Goal: Task Accomplishment & Management: Manage account settings

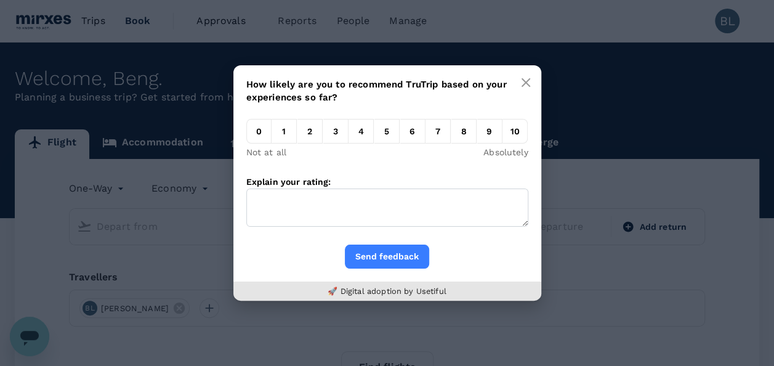
click at [495, 135] on em "9" at bounding box center [489, 131] width 25 height 25
click at [477, 134] on input "9" at bounding box center [477, 134] width 0 height 0
click at [397, 259] on button "Send feedback" at bounding box center [387, 256] width 84 height 24
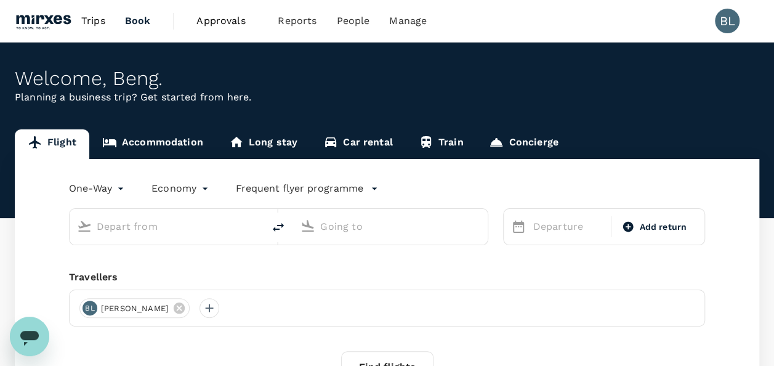
click at [224, 19] on span "Approvals" at bounding box center [227, 21] width 62 height 15
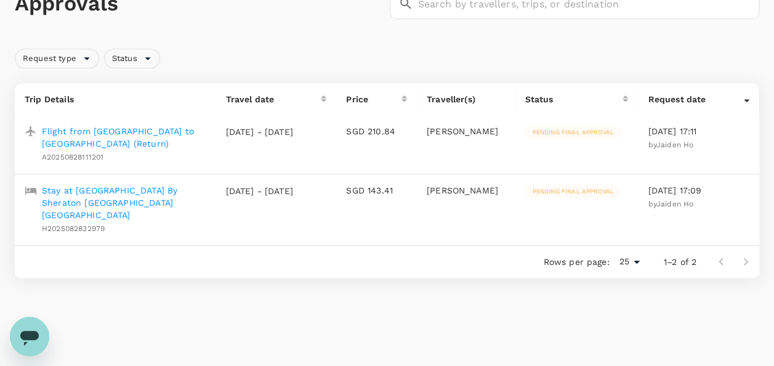
scroll to position [106, 0]
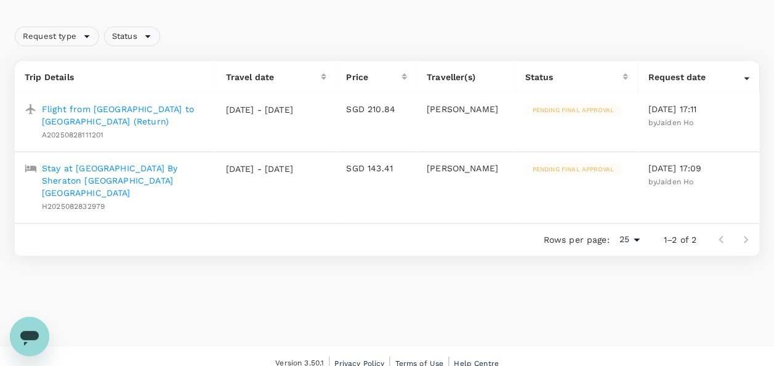
click at [37, 339] on icon "Open messaging window" at bounding box center [29, 338] width 18 height 15
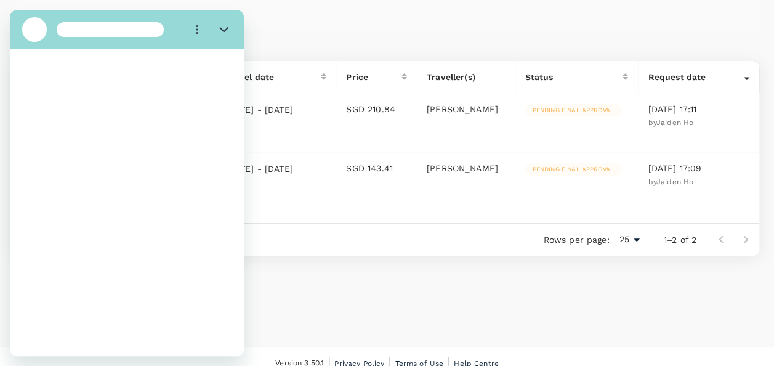
scroll to position [0, 0]
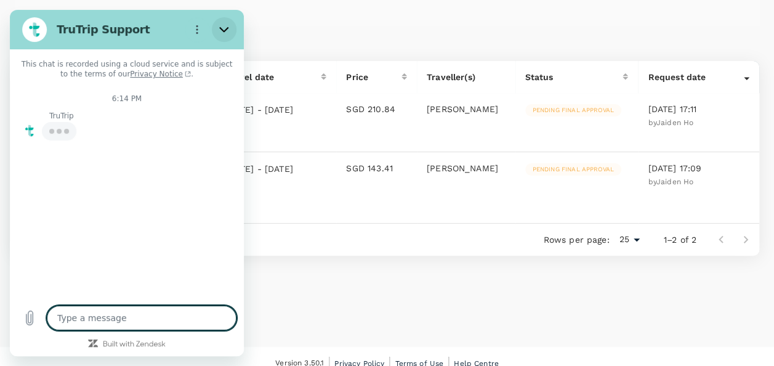
click at [218, 27] on button "Close" at bounding box center [224, 29] width 25 height 25
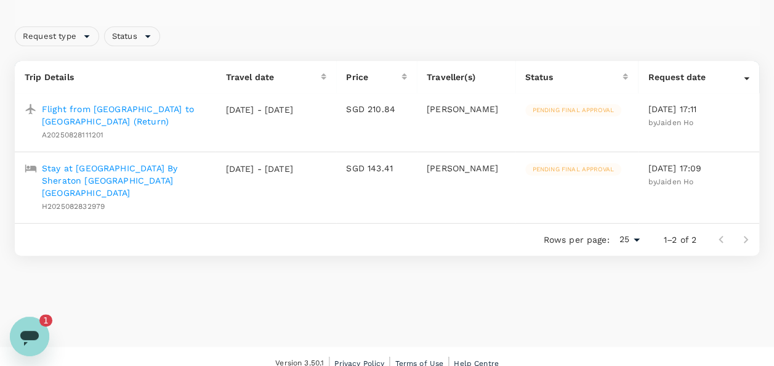
scroll to position [204, 0]
click at [90, 111] on p "Flight from Singapore to Kuala Lumpur (Return)" at bounding box center [124, 115] width 164 height 25
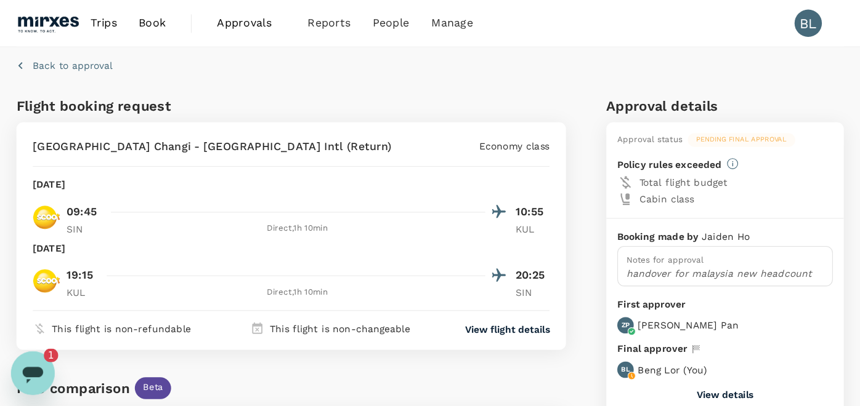
scroll to position [216, 0]
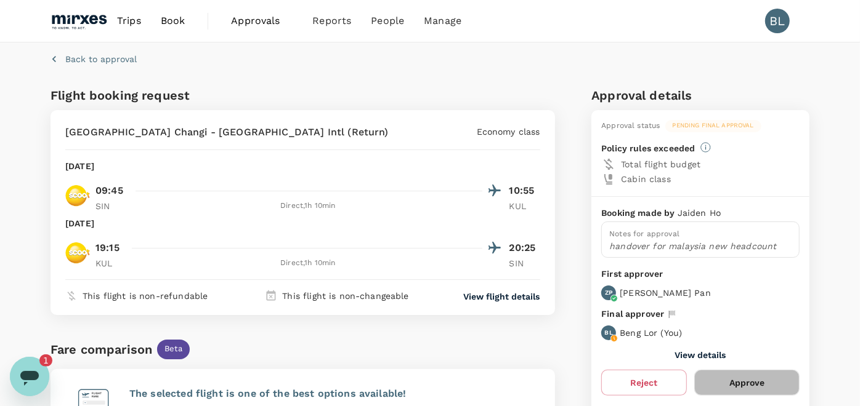
click at [764, 365] on button "Approve" at bounding box center [746, 383] width 105 height 26
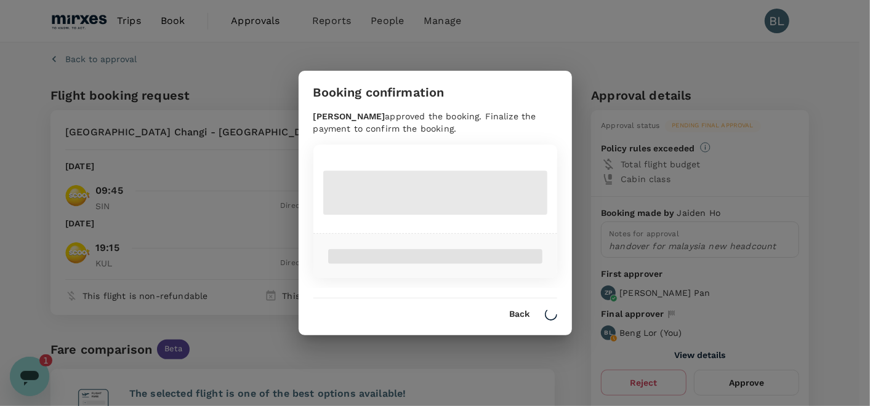
click at [764, 365] on div "Booking confirmation Zhao Pan approved the booking. Finalize the payment to con…" at bounding box center [435, 203] width 870 height 406
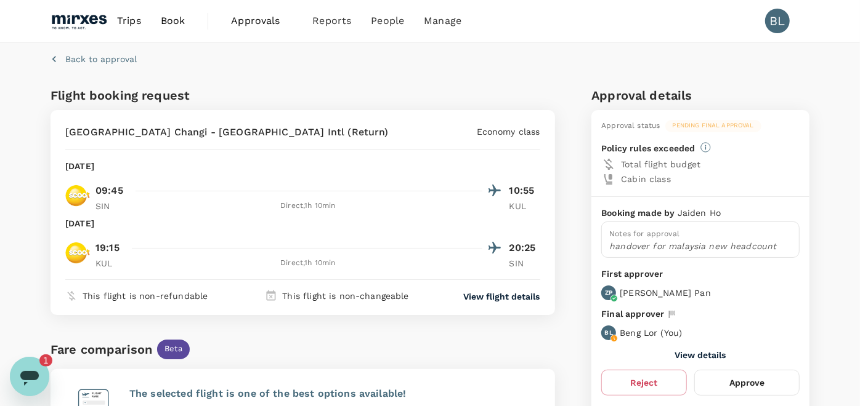
click at [737, 365] on button "Approve" at bounding box center [746, 383] width 105 height 26
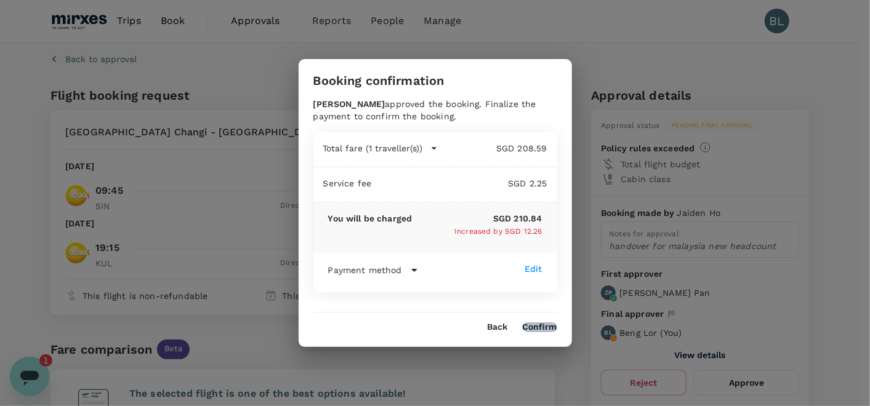
click at [541, 325] on button "Confirm" at bounding box center [540, 328] width 34 height 10
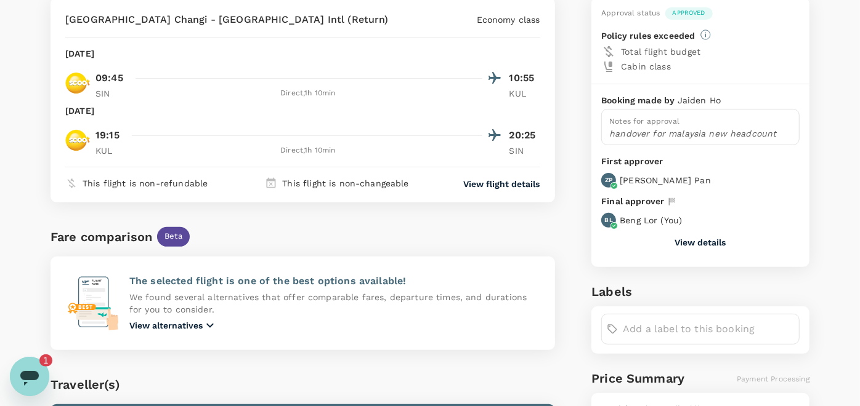
scroll to position [0, 0]
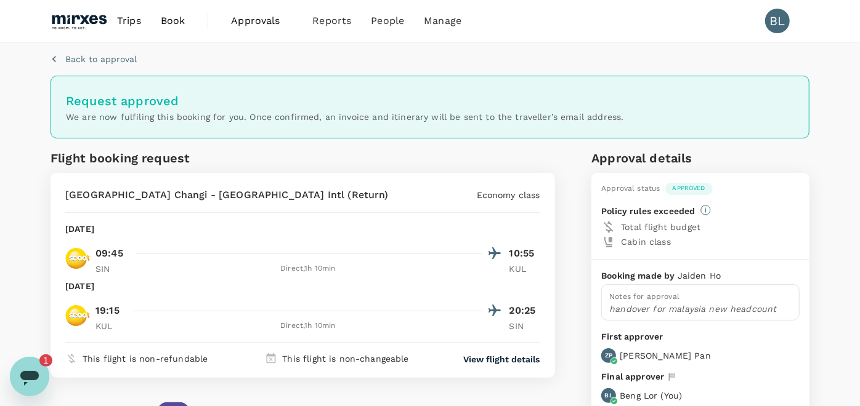
click at [38, 365] on icon "Open messaging window, 1 unread message" at bounding box center [29, 376] width 22 height 22
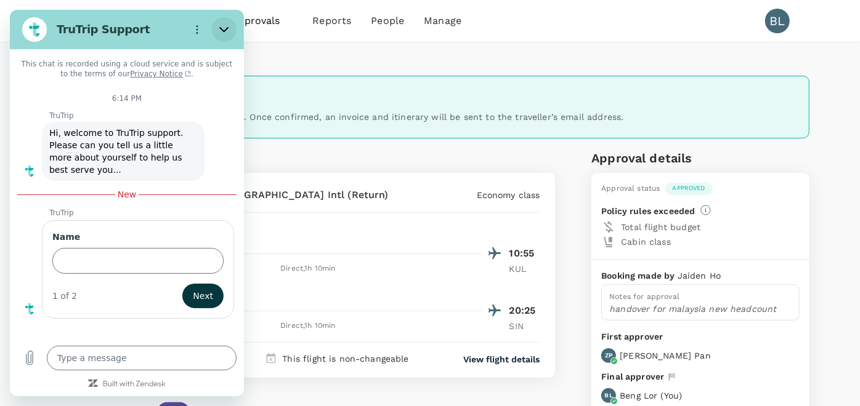
click at [224, 32] on icon "Close" at bounding box center [224, 30] width 10 height 10
type textarea "x"
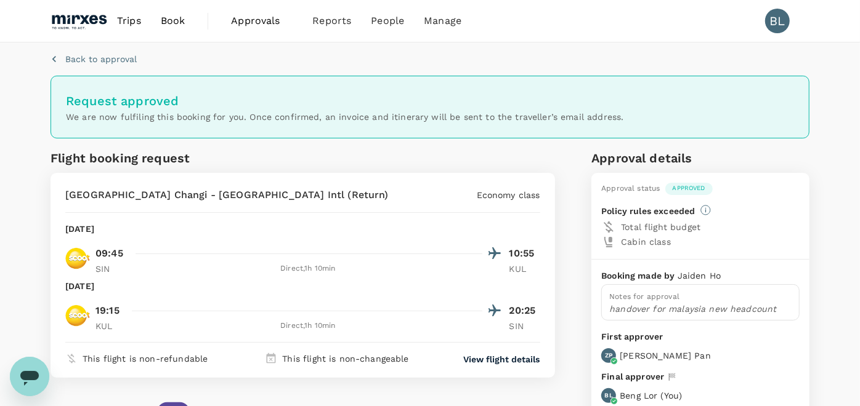
click at [232, 19] on span "Approvals" at bounding box center [262, 21] width 62 height 15
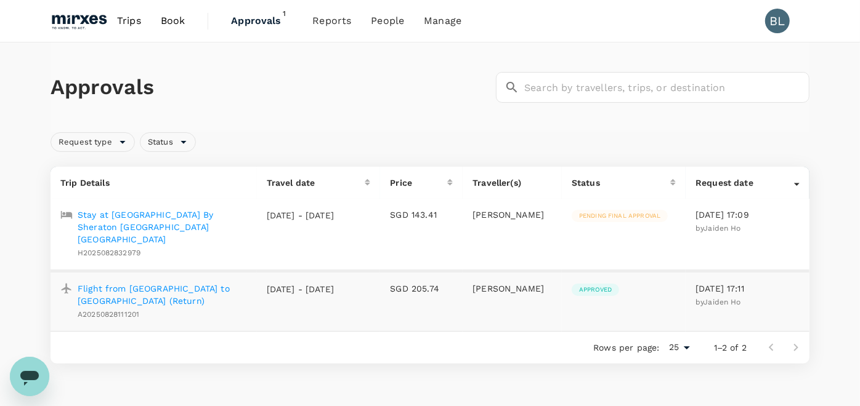
click at [172, 216] on p "Stay at Four Points By Sheraton Kuala Lumpur Chinatown" at bounding box center [162, 227] width 169 height 37
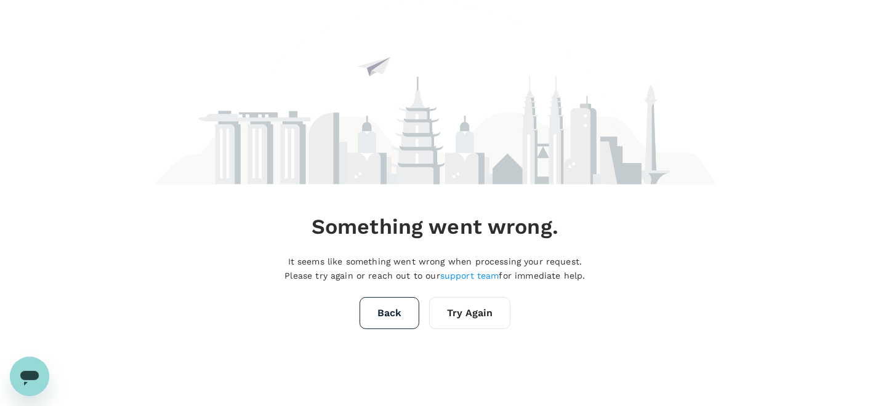
click at [462, 310] on button "Try Again" at bounding box center [469, 313] width 81 height 32
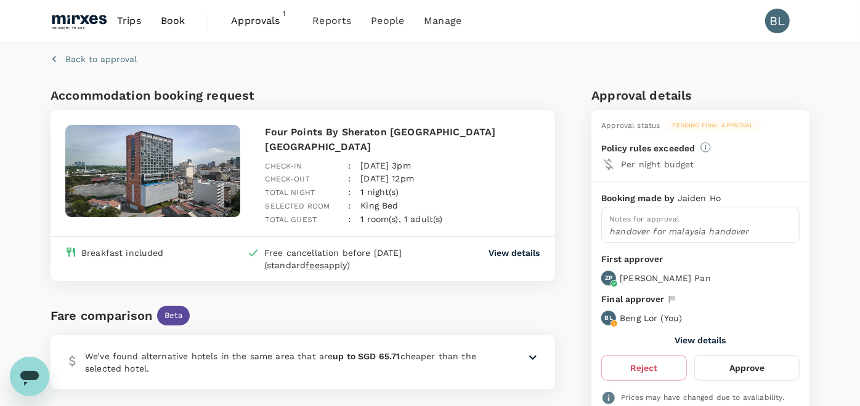
click at [742, 363] on button "Approve" at bounding box center [746, 368] width 105 height 26
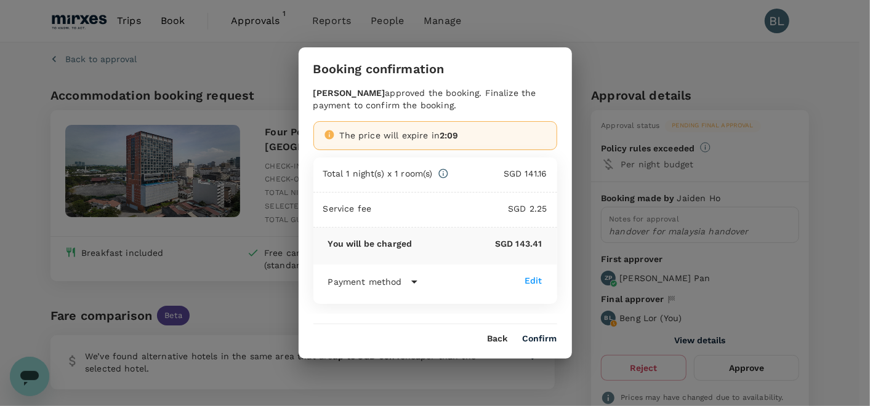
click at [411, 276] on icon at bounding box center [414, 282] width 15 height 15
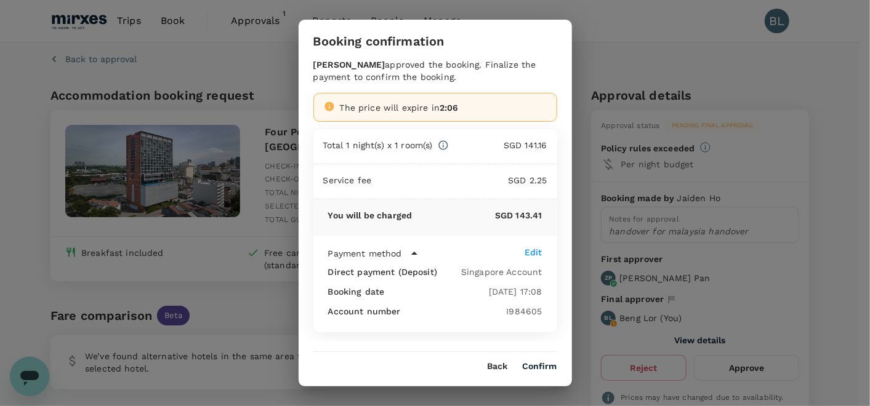
click at [536, 365] on button "Confirm" at bounding box center [540, 367] width 34 height 10
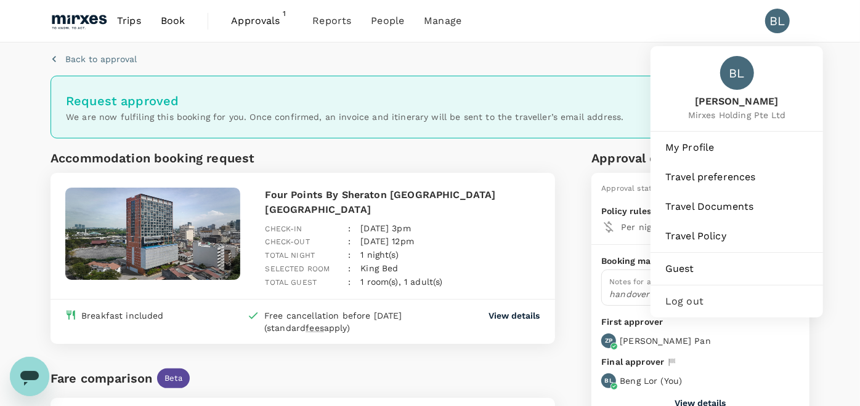
drag, startPoint x: 702, startPoint y: 301, endPoint x: 696, endPoint y: 302, distance: 6.3
click at [702, 300] on span "Log out" at bounding box center [736, 301] width 143 height 15
